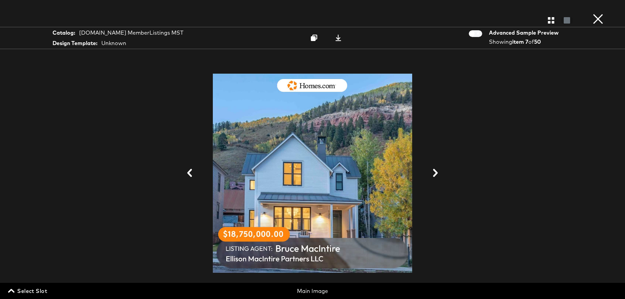
scroll to position [203, 0]
click at [598, 13] on button "×" at bounding box center [597, 6] width 13 height 13
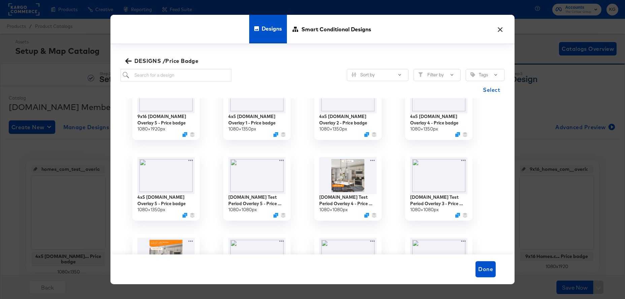
scroll to position [246, 0]
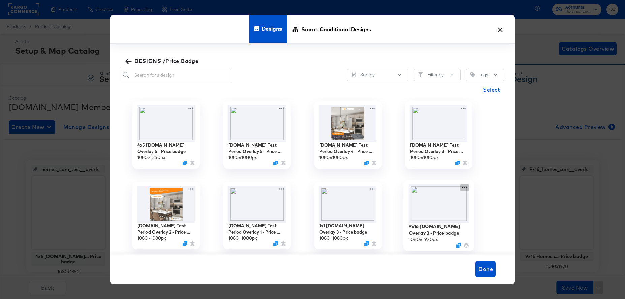
click at [463, 187] on div "9x16 [DOMAIN_NAME] Overlay 3 - Price badge 1080 × 1920 px" at bounding box center [438, 215] width 91 height 81
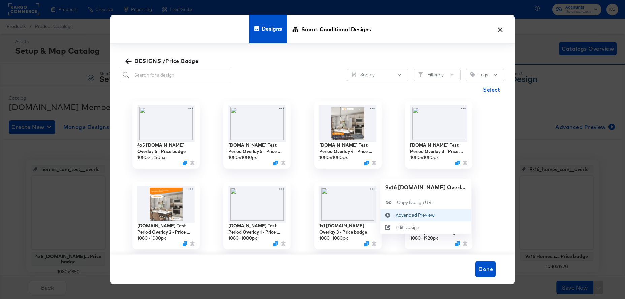
click at [396, 215] on div "Advanced Preview Advanced Preview" at bounding box center [396, 215] width 0 height 0
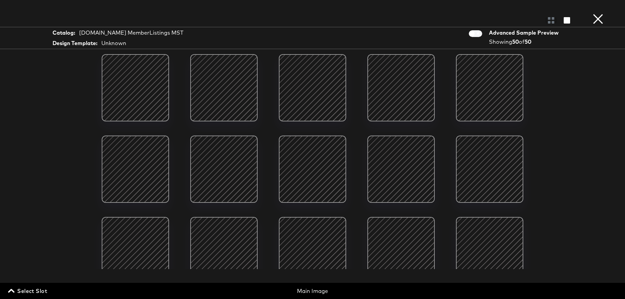
click at [130, 103] on div at bounding box center [135, 87] width 57 height 57
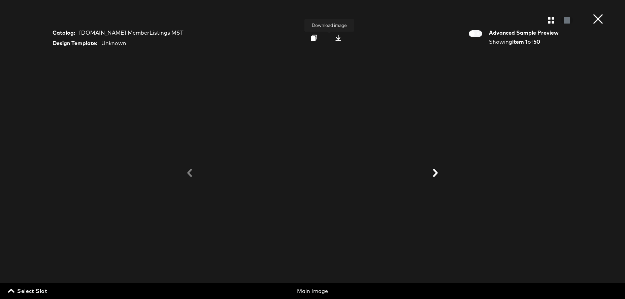
click at [335, 39] on icon at bounding box center [338, 38] width 6 height 6
click at [601, 13] on button "×" at bounding box center [597, 6] width 13 height 13
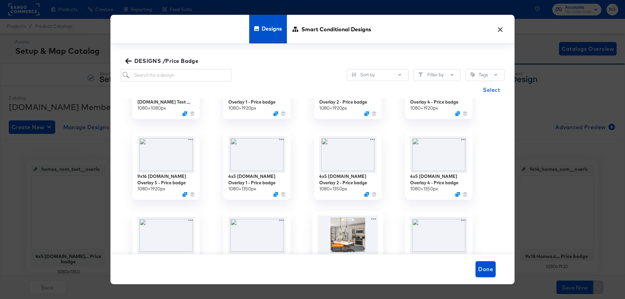
scroll to position [117, 0]
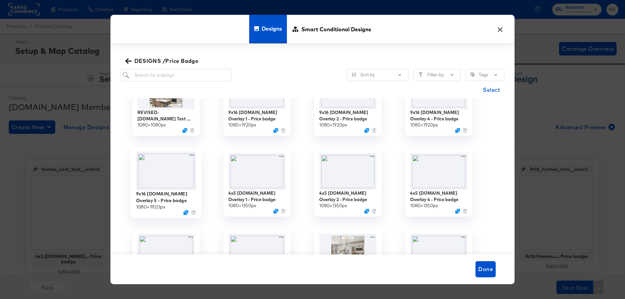
click at [167, 176] on img at bounding box center [166, 171] width 60 height 39
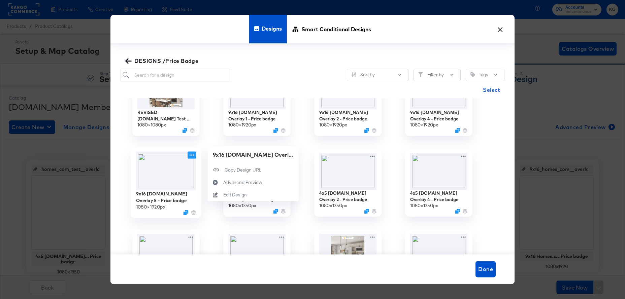
click at [192, 155] on icon at bounding box center [192, 155] width 5 height 1
click at [223, 183] on div "Advanced Preview Advanced Preview" at bounding box center [223, 183] width 0 height 0
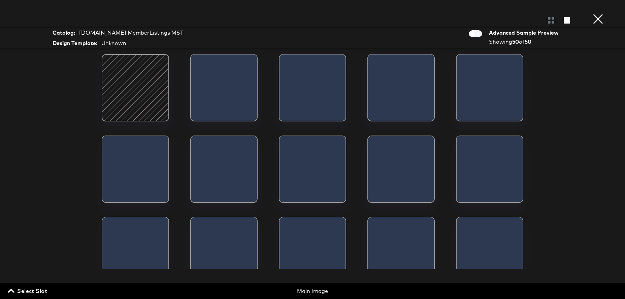
click at [145, 107] on div at bounding box center [135, 87] width 57 height 57
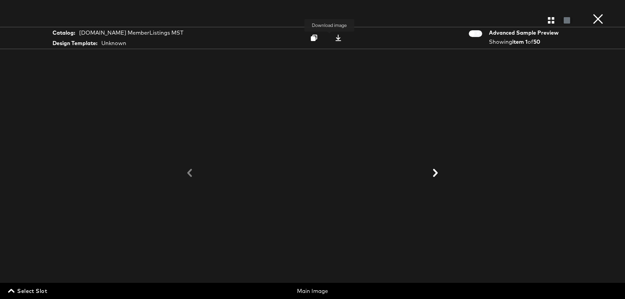
click at [334, 39] on div at bounding box center [338, 37] width 9 height 7
click at [601, 13] on button "×" at bounding box center [597, 6] width 13 height 13
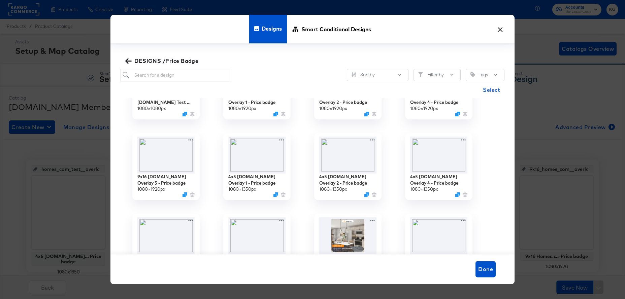
scroll to position [129, 0]
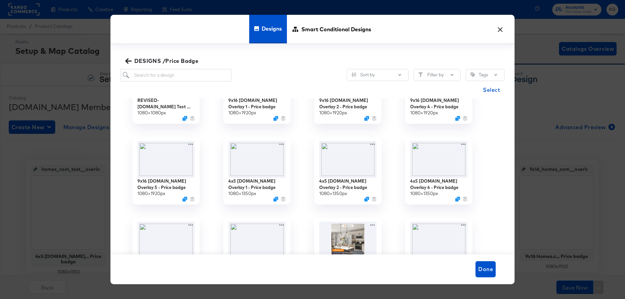
click at [502, 29] on button "×" at bounding box center [500, 28] width 12 height 12
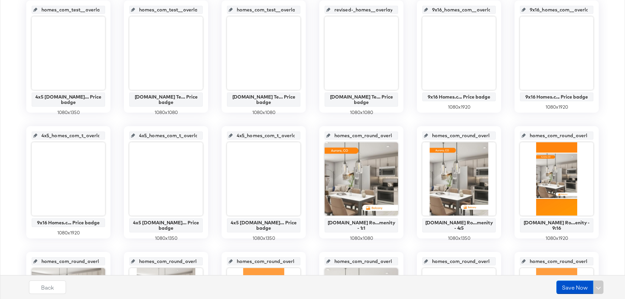
scroll to position [0, 0]
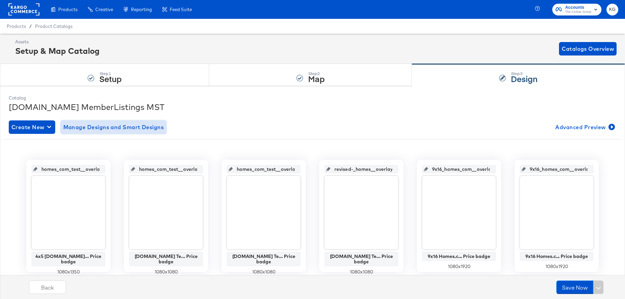
click at [106, 128] on span "Manage Designs and Smart Designs" at bounding box center [113, 127] width 101 height 9
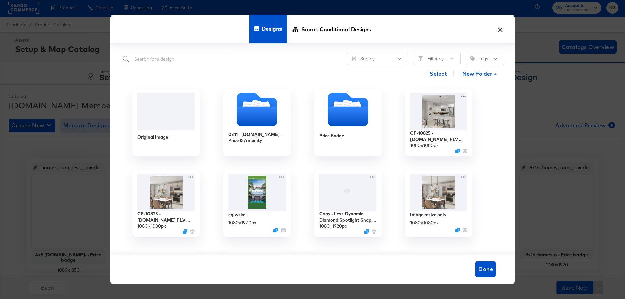
scroll to position [0, 0]
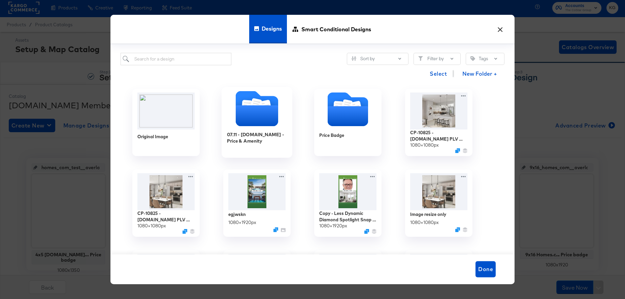
click at [264, 118] on icon "Folder" at bounding box center [257, 115] width 42 height 21
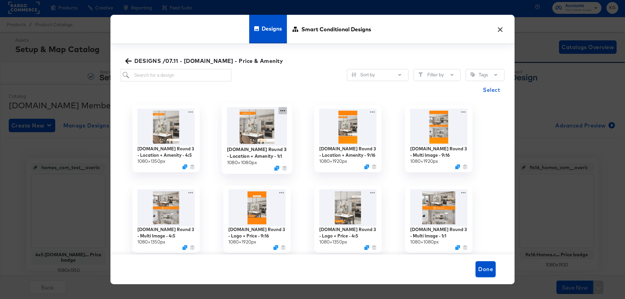
click at [283, 112] on icon at bounding box center [283, 110] width 8 height 7
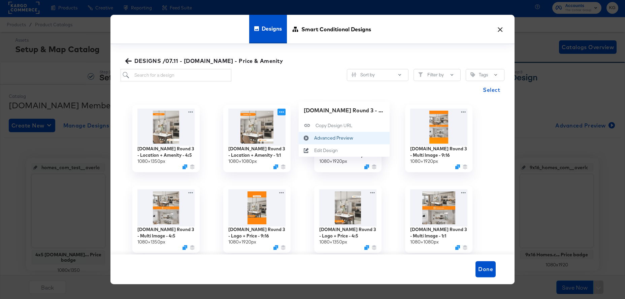
click at [314, 138] on div "Advanced Preview Advanced Preview" at bounding box center [314, 138] width 0 height 0
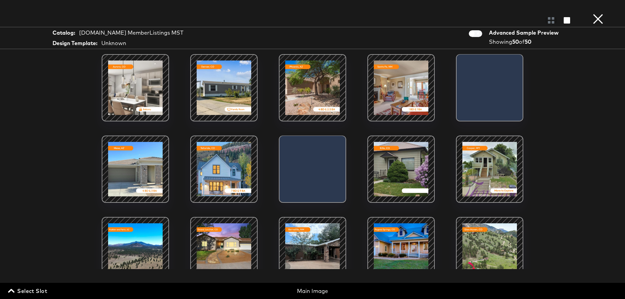
click at [144, 79] on div at bounding box center [135, 87] width 57 height 57
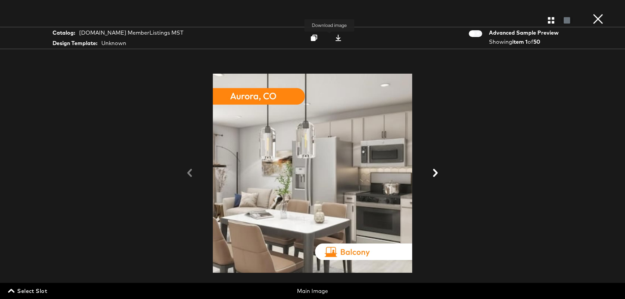
click at [335, 37] on icon at bounding box center [338, 38] width 6 height 6
click at [600, 13] on button "×" at bounding box center [597, 6] width 13 height 13
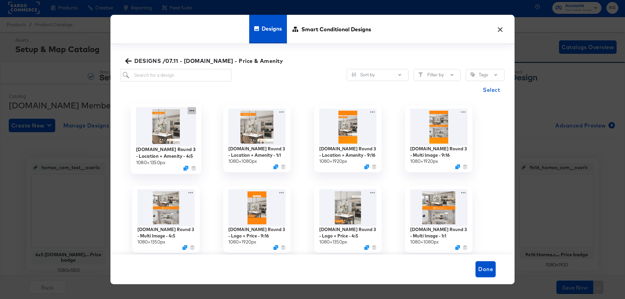
click at [192, 111] on icon at bounding box center [192, 110] width 8 height 7
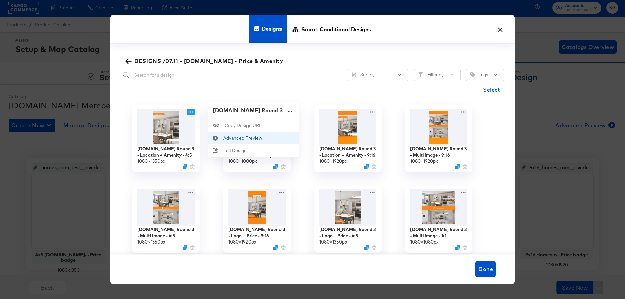
click at [223, 138] on div "Advanced Preview Advanced Preview" at bounding box center [223, 138] width 0 height 0
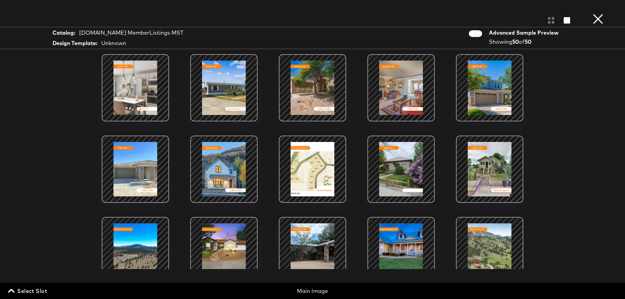
click at [600, 13] on button "×" at bounding box center [597, 6] width 13 height 13
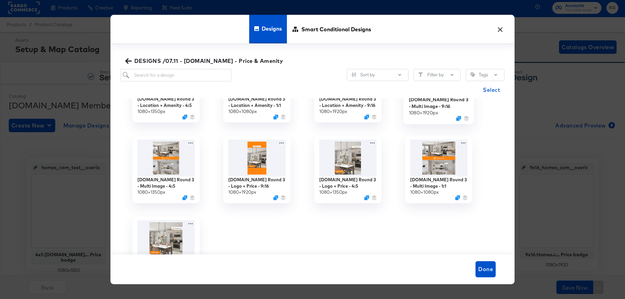
scroll to position [67, 0]
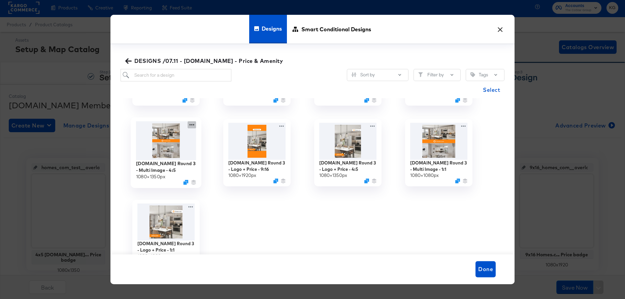
click at [191, 124] on icon at bounding box center [192, 125] width 8 height 7
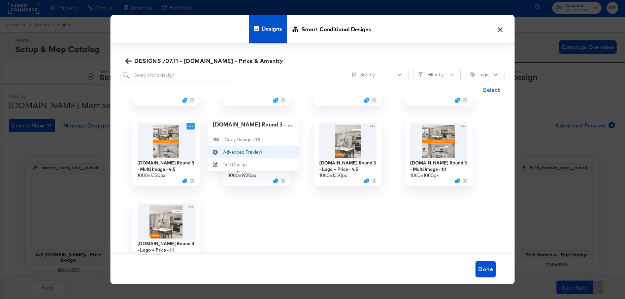
click at [223, 152] on div "Advanced Preview Advanced Preview" at bounding box center [223, 152] width 0 height 0
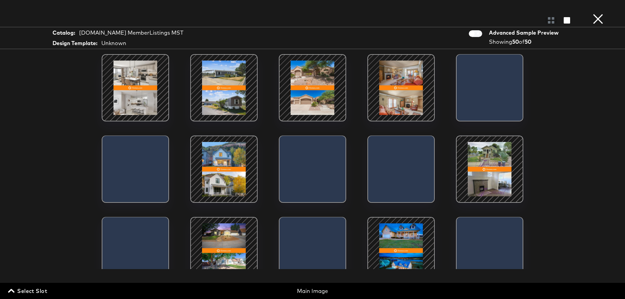
click at [137, 100] on div at bounding box center [135, 87] width 57 height 57
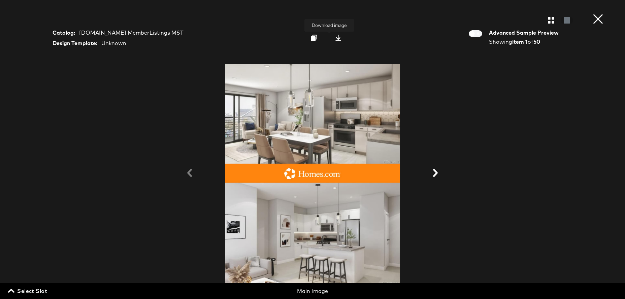
click at [335, 39] on icon at bounding box center [338, 38] width 6 height 6
